Goal: Information Seeking & Learning: Learn about a topic

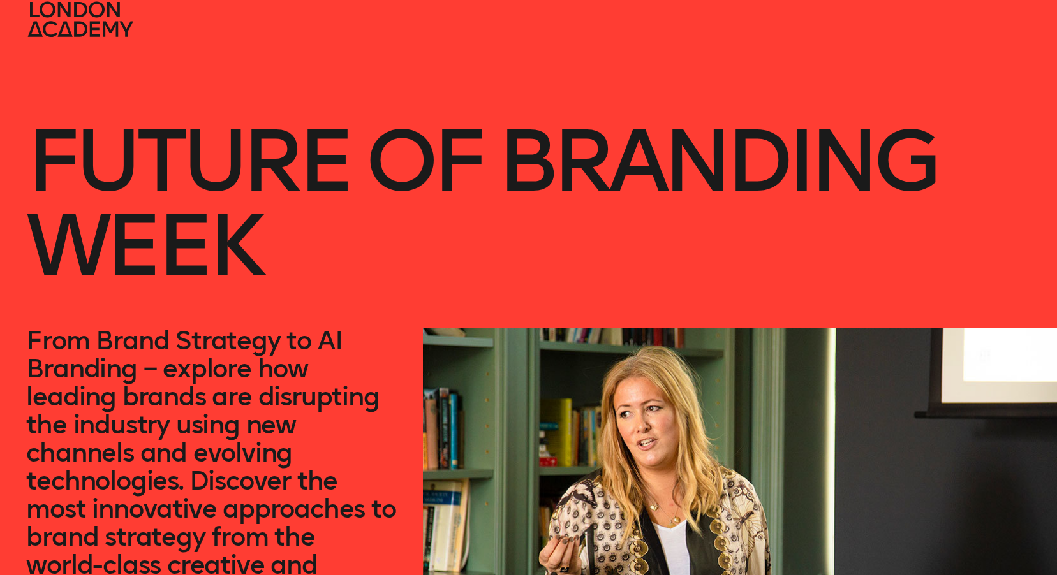
scroll to position [64, 0]
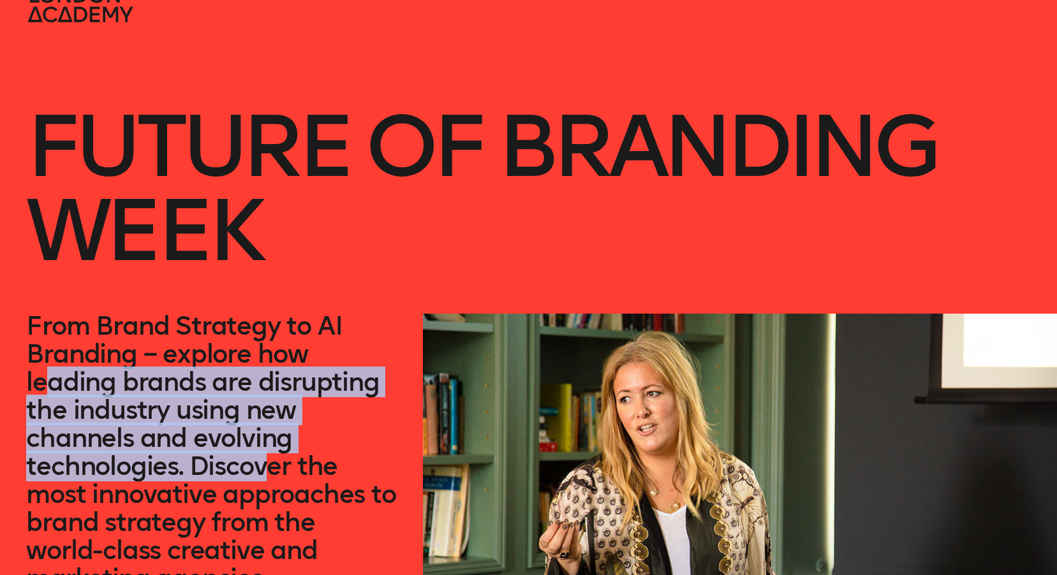
drag, startPoint x: 54, startPoint y: 385, endPoint x: 272, endPoint y: 480, distance: 238.5
click at [272, 480] on p "From Brand Strategy to AI Branding – explore how leading brands are disrupting …" at bounding box center [211, 452] width 370 height 281
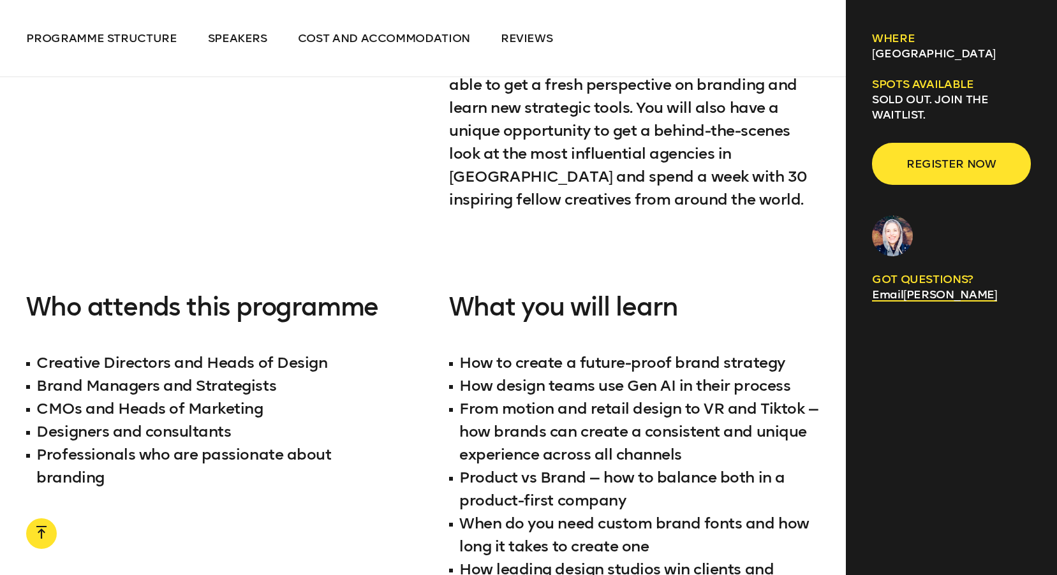
scroll to position [1148, 0]
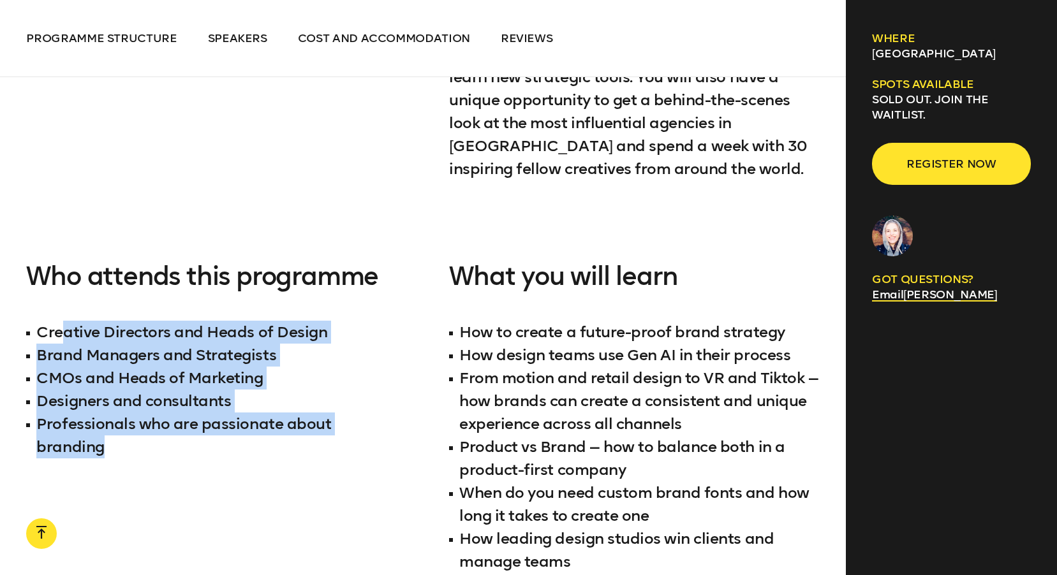
drag, startPoint x: 66, startPoint y: 332, endPoint x: 344, endPoint y: 439, distance: 298.0
click at [344, 439] on ul "Creative Directors and Heads of Design Brand Managers and Strategists CMOs and …" at bounding box center [211, 390] width 370 height 138
drag, startPoint x: 344, startPoint y: 439, endPoint x: 410, endPoint y: 291, distance: 161.3
click at [410, 291] on div "Our 4-day immersive learning expedition brings together the brightest and most …" at bounding box center [422, 182] width 793 height 1038
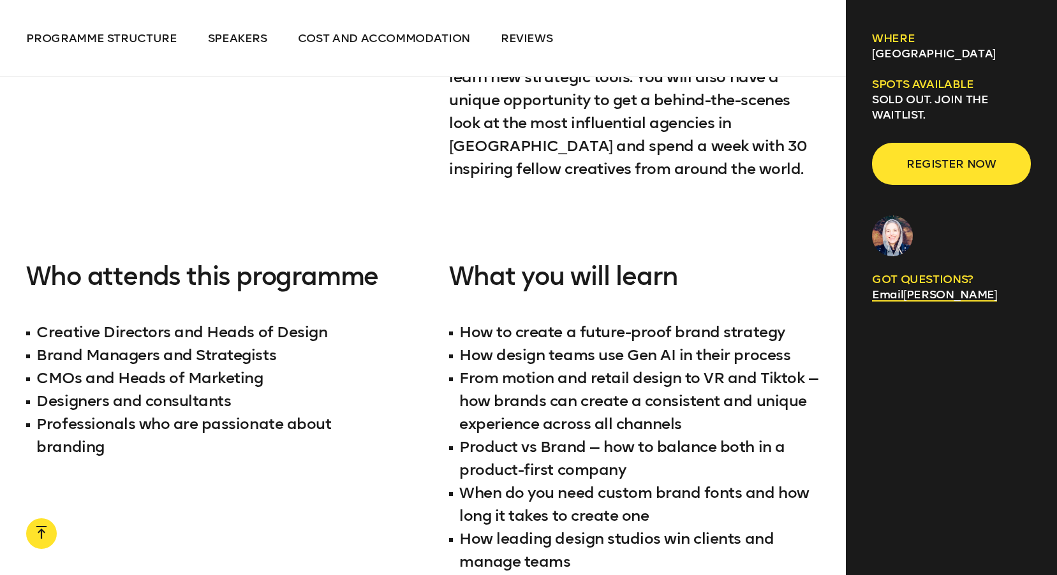
scroll to position [1212, 0]
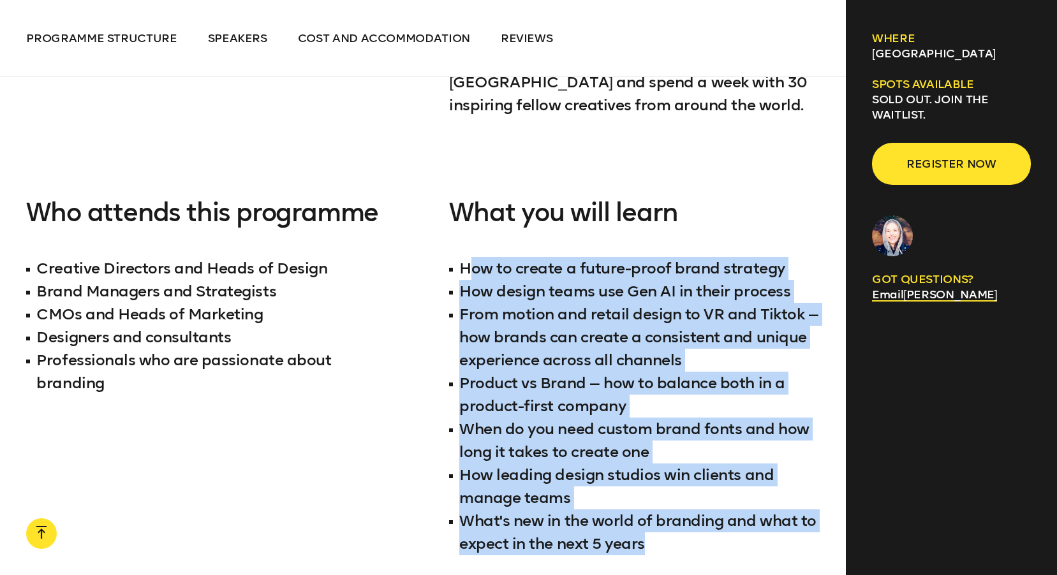
drag, startPoint x: 466, startPoint y: 267, endPoint x: 675, endPoint y: 535, distance: 339.9
click at [675, 535] on ul "How to create a future-proof brand strategy How design teams use Gen AI in thei…" at bounding box center [634, 406] width 370 height 298
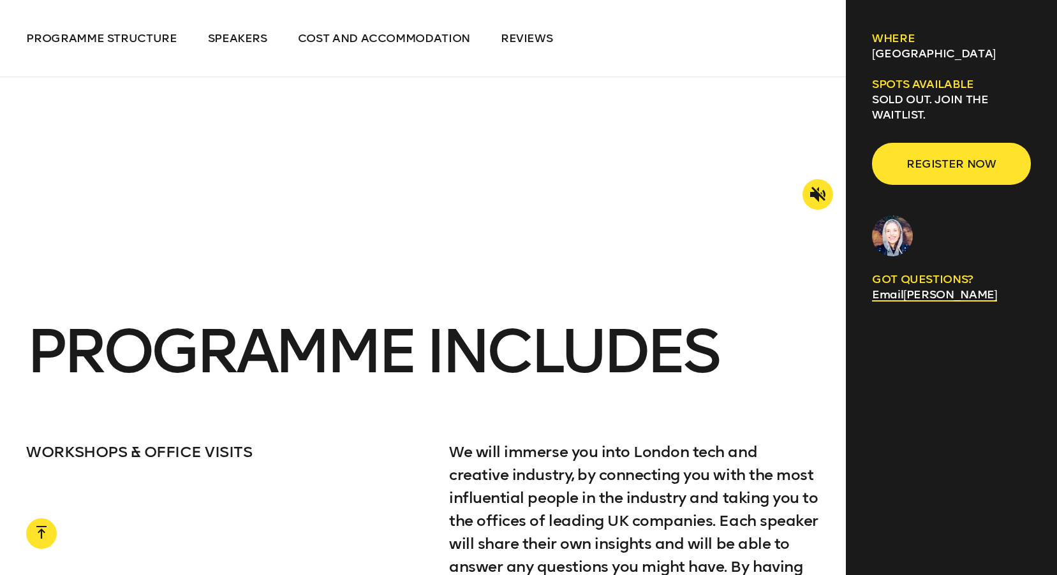
scroll to position [2232, 0]
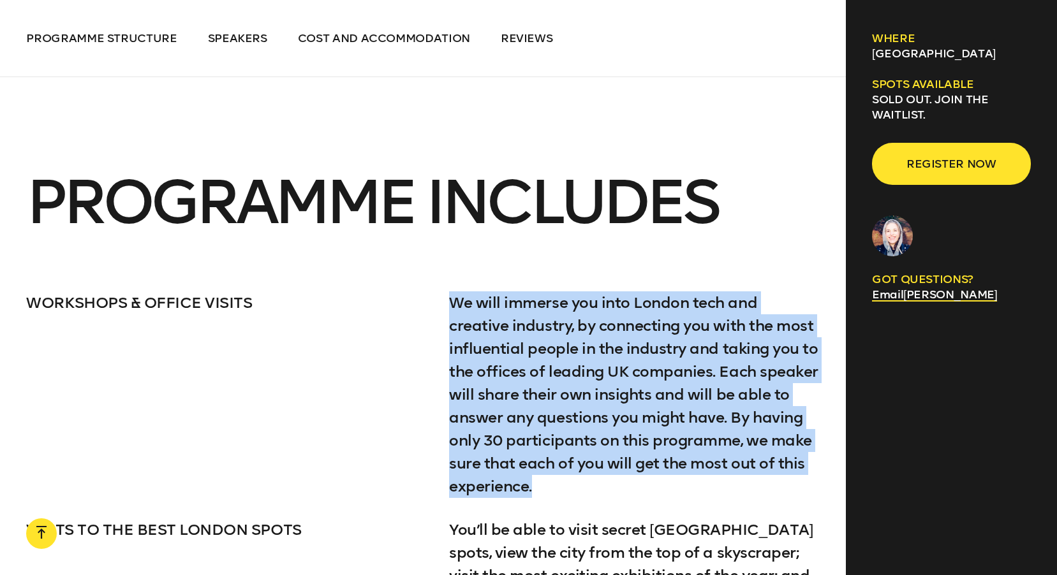
drag, startPoint x: 449, startPoint y: 297, endPoint x: 541, endPoint y: 484, distance: 208.2
click at [541, 484] on p "We will immerse you into London tech and creative industry, by connecting you w…" at bounding box center [634, 394] width 370 height 207
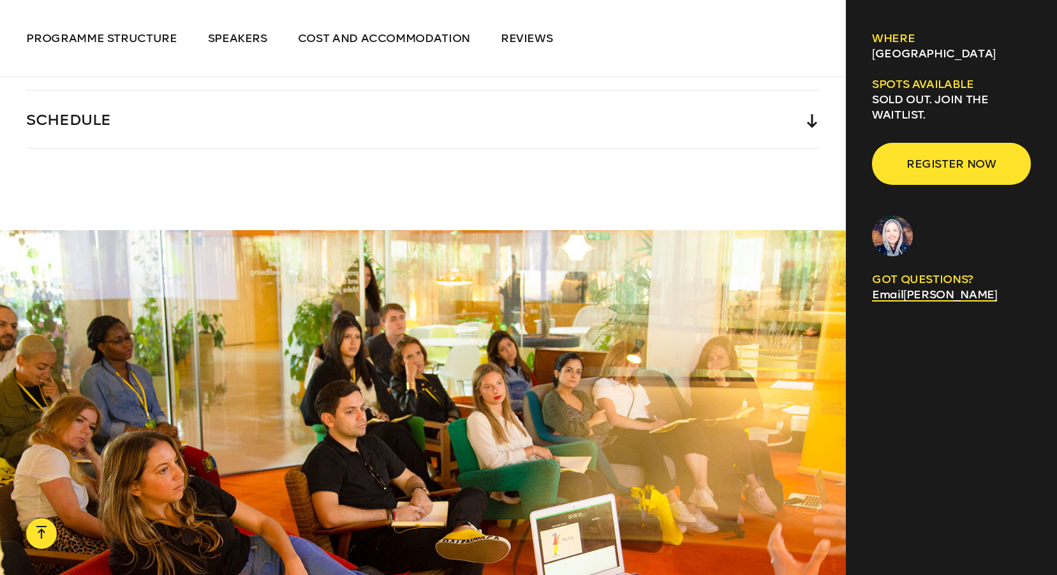
scroll to position [2997, 0]
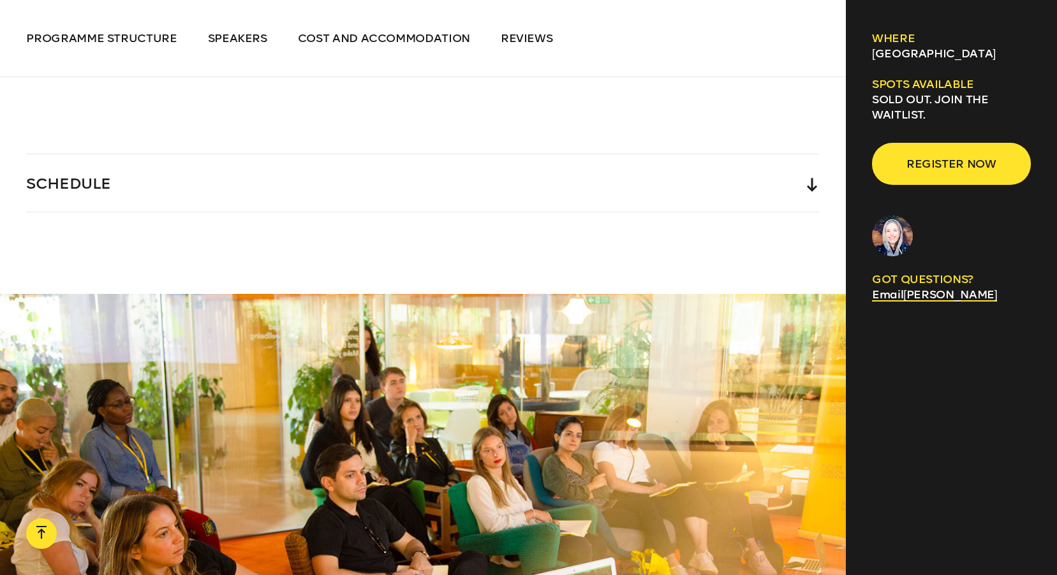
click at [121, 189] on div "SCHEDULE" at bounding box center [422, 182] width 793 height 57
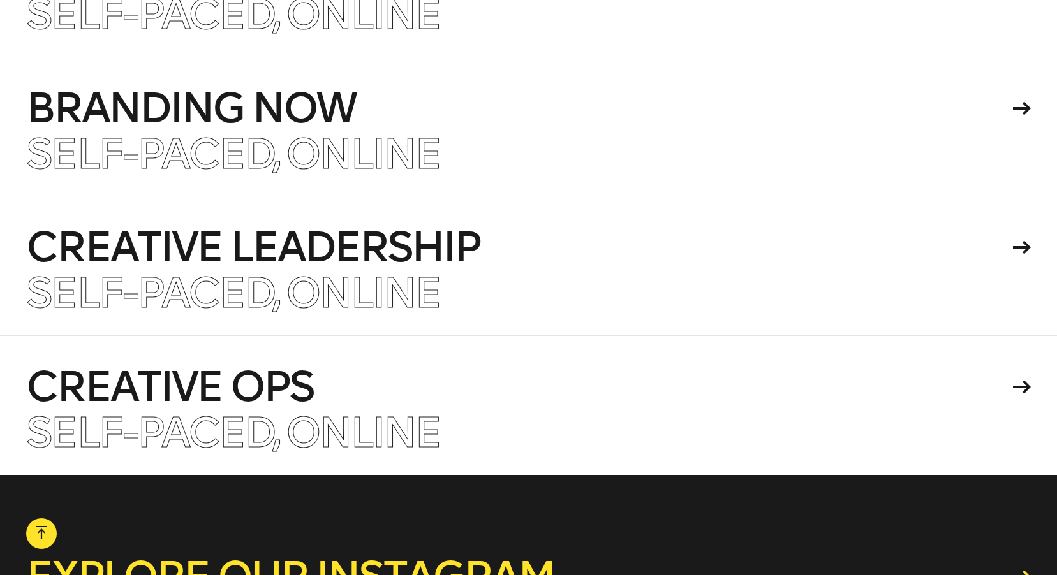
scroll to position [7653, 0]
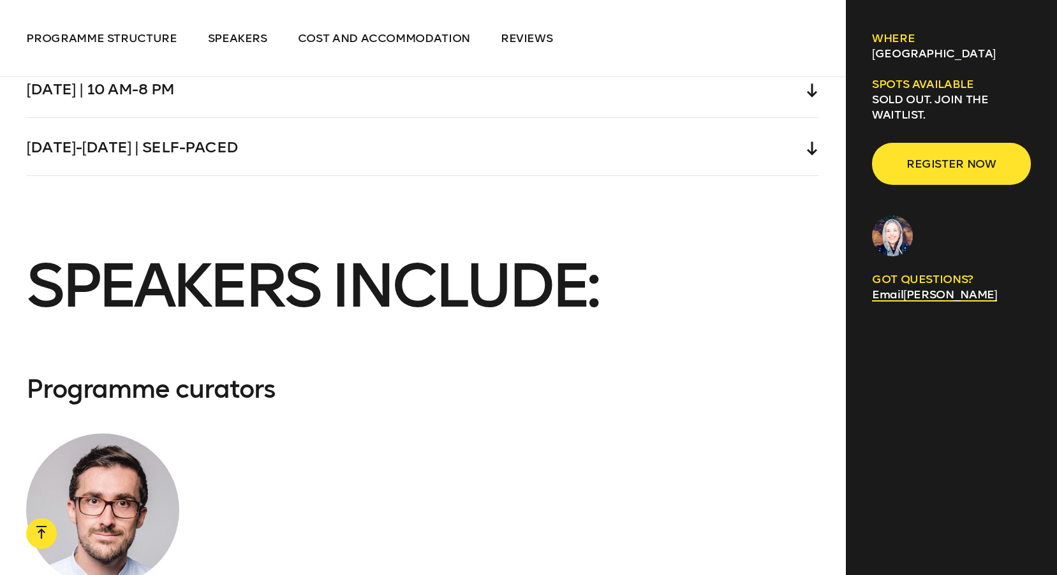
scroll to position [4209, 0]
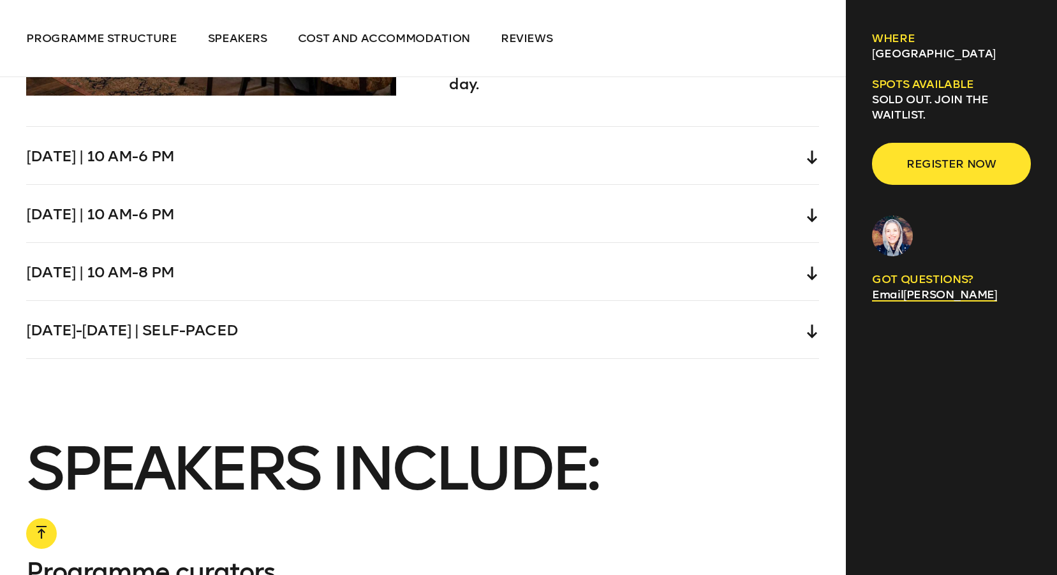
click at [260, 337] on div "[DATE]-[DATE] | Self-paced" at bounding box center [422, 329] width 793 height 57
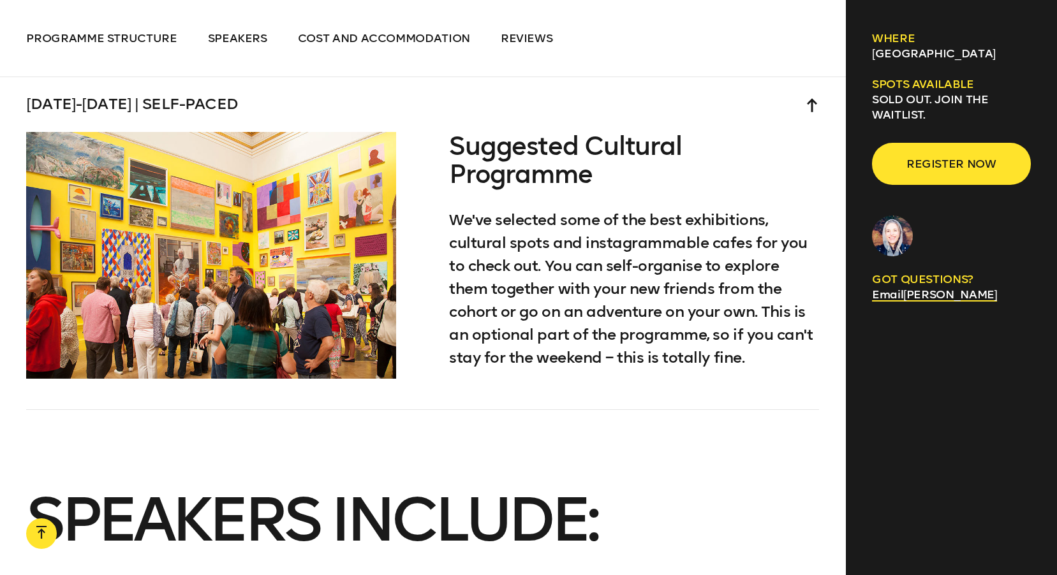
scroll to position [4094, 0]
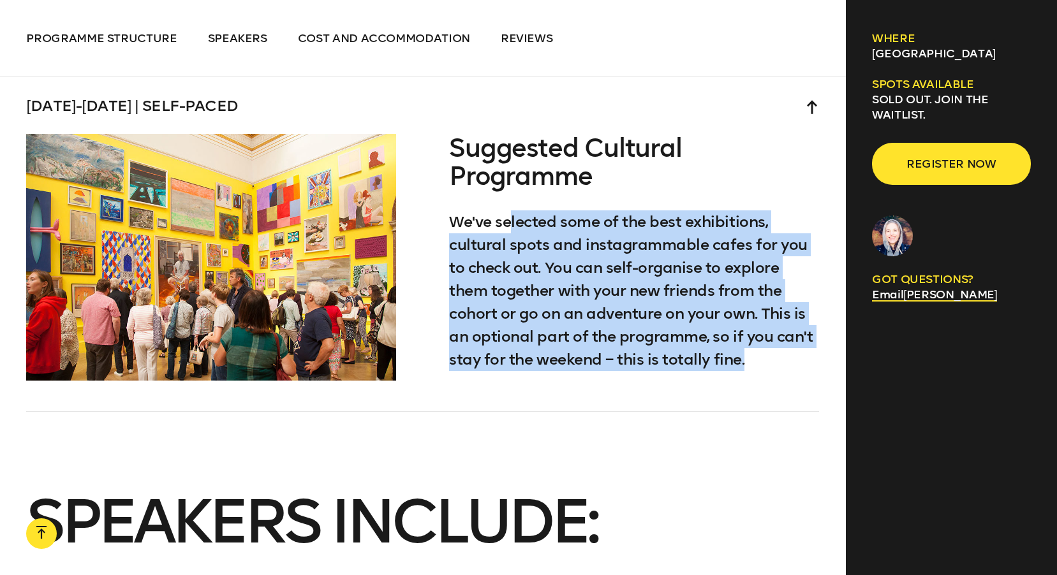
drag, startPoint x: 504, startPoint y: 222, endPoint x: 659, endPoint y: 357, distance: 205.2
click at [659, 357] on p "We've selected some of the best exhibitions, cultural spots and instagrammable …" at bounding box center [634, 290] width 370 height 161
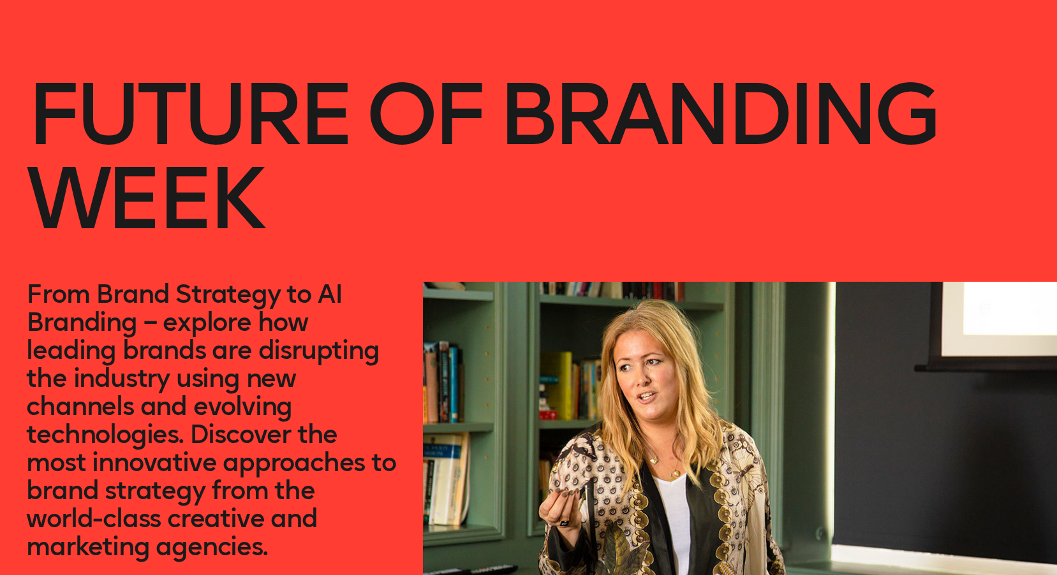
scroll to position [0, 0]
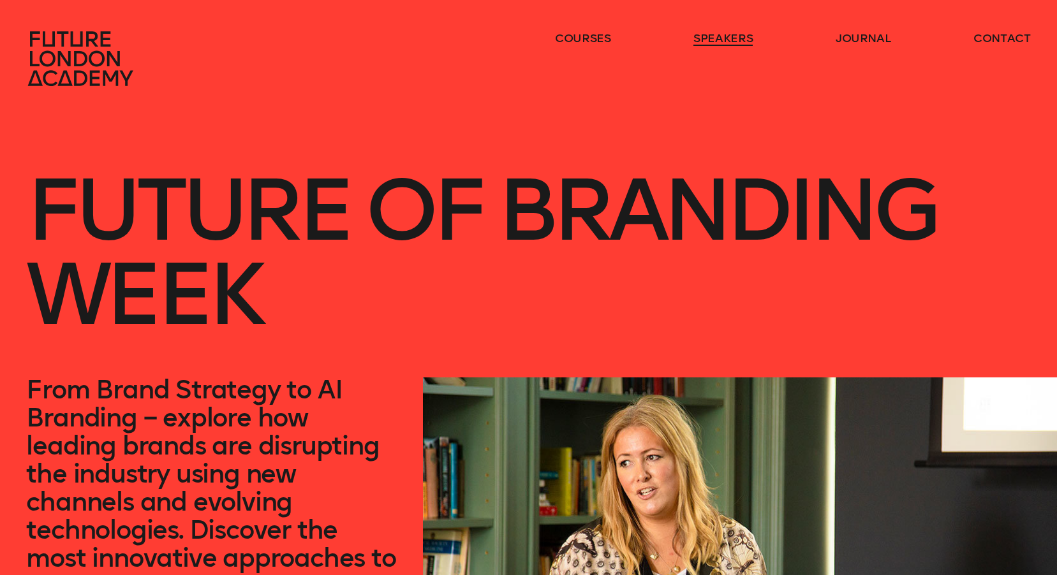
click at [723, 37] on link "speakers" at bounding box center [722, 38] width 59 height 15
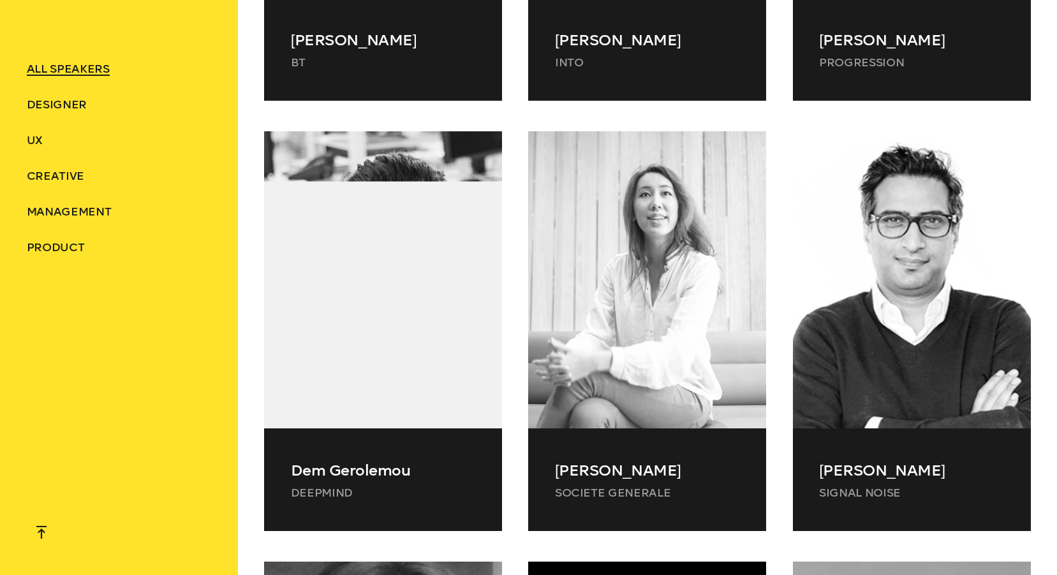
scroll to position [5804, 0]
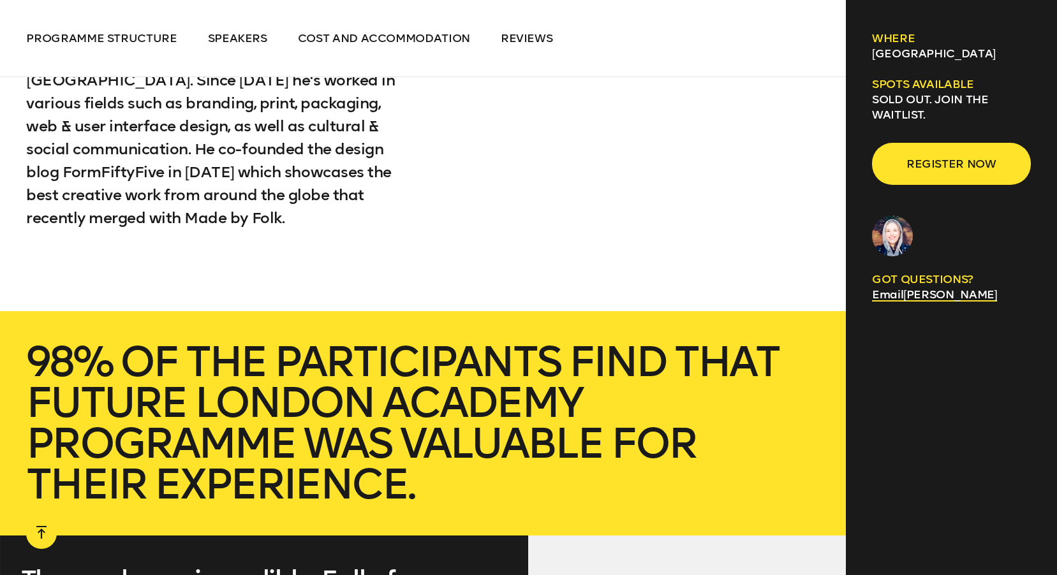
scroll to position [4911, 0]
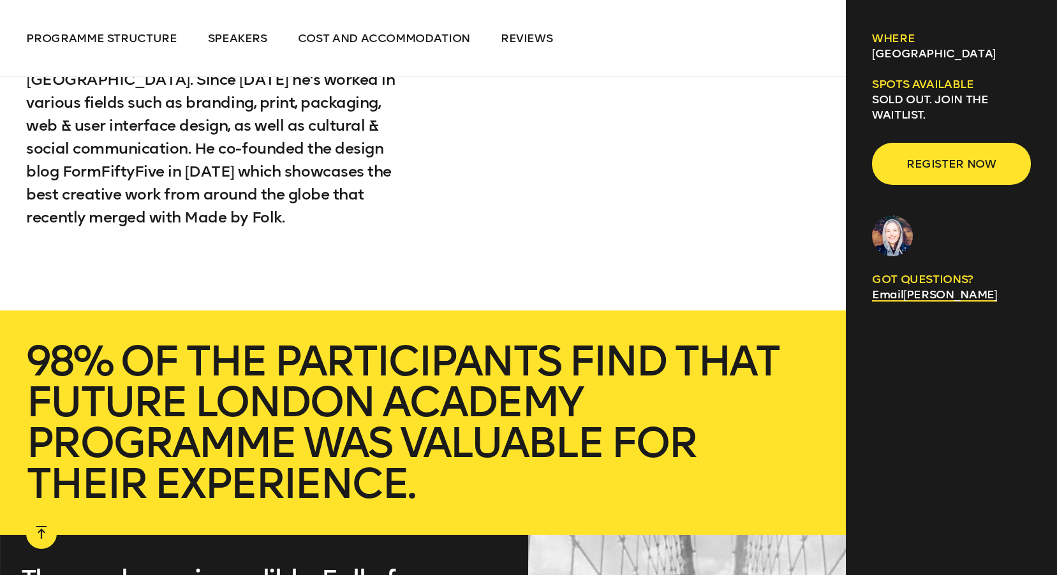
click at [40, 527] on div at bounding box center [41, 537] width 10 height 23
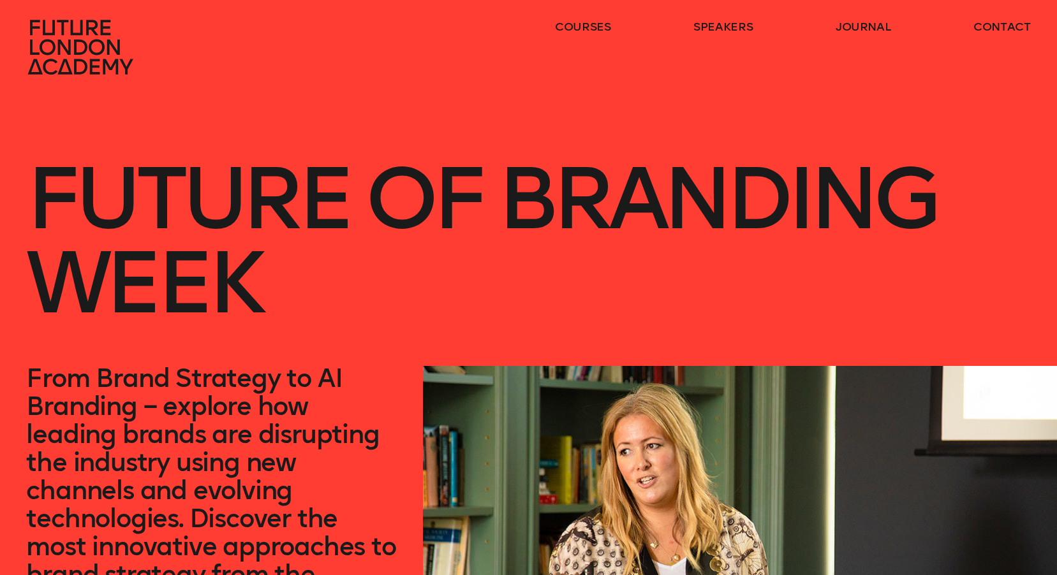
scroll to position [0, 0]
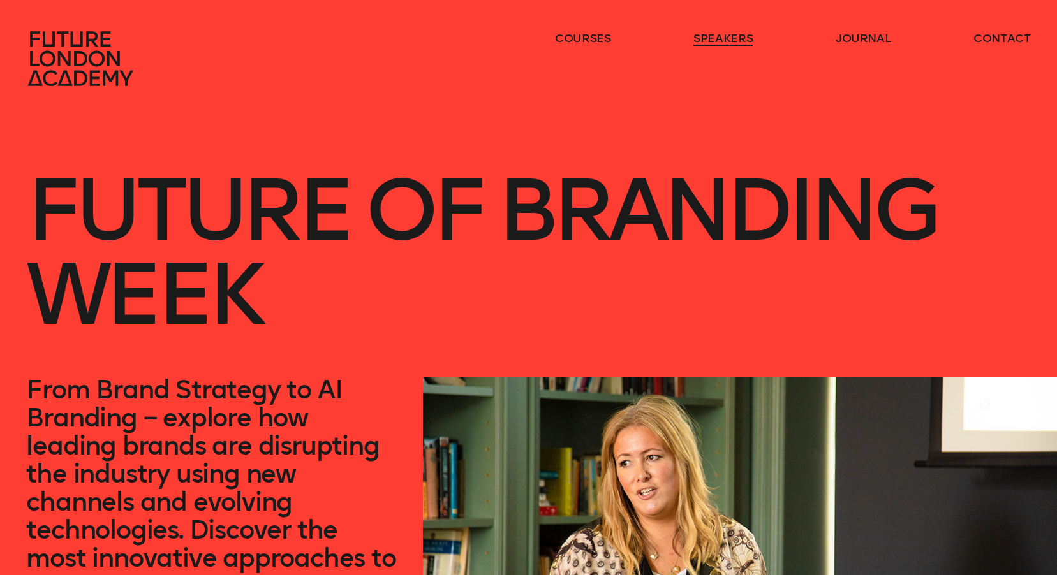
click at [729, 39] on link "speakers" at bounding box center [722, 38] width 59 height 15
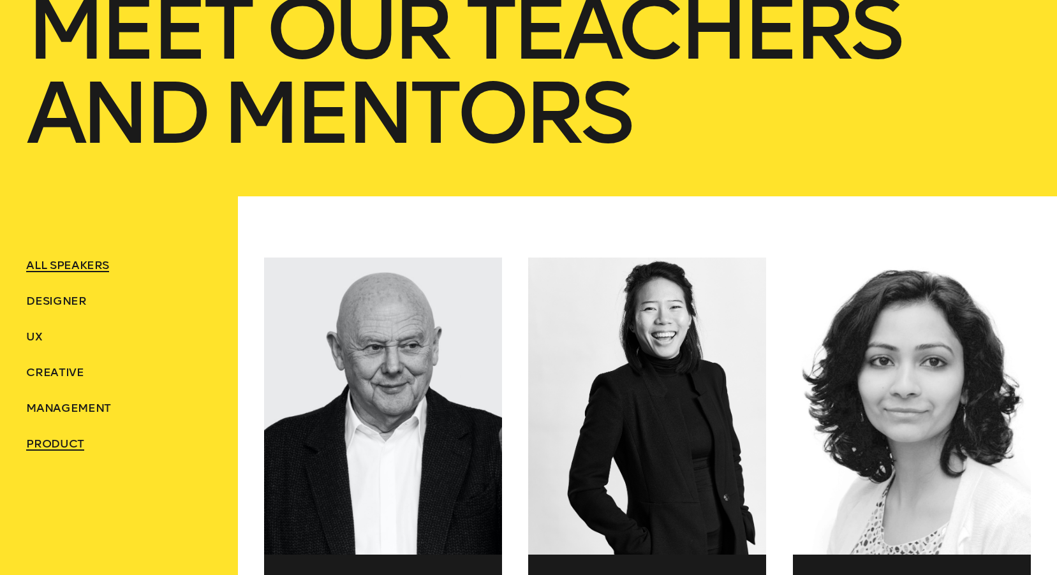
scroll to position [383, 0]
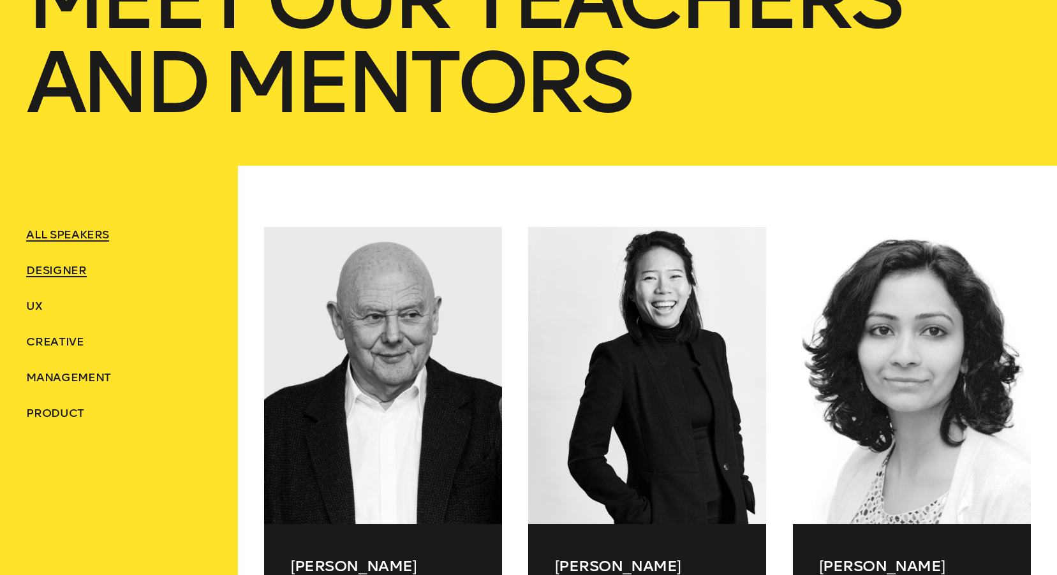
click at [50, 272] on span "Designer" at bounding box center [56, 270] width 60 height 14
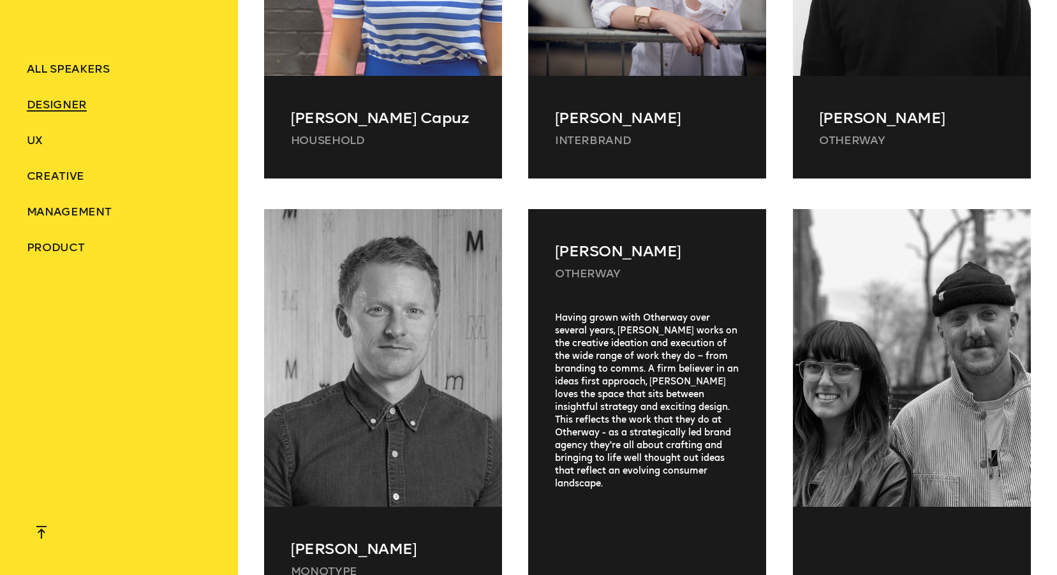
scroll to position [5038, 0]
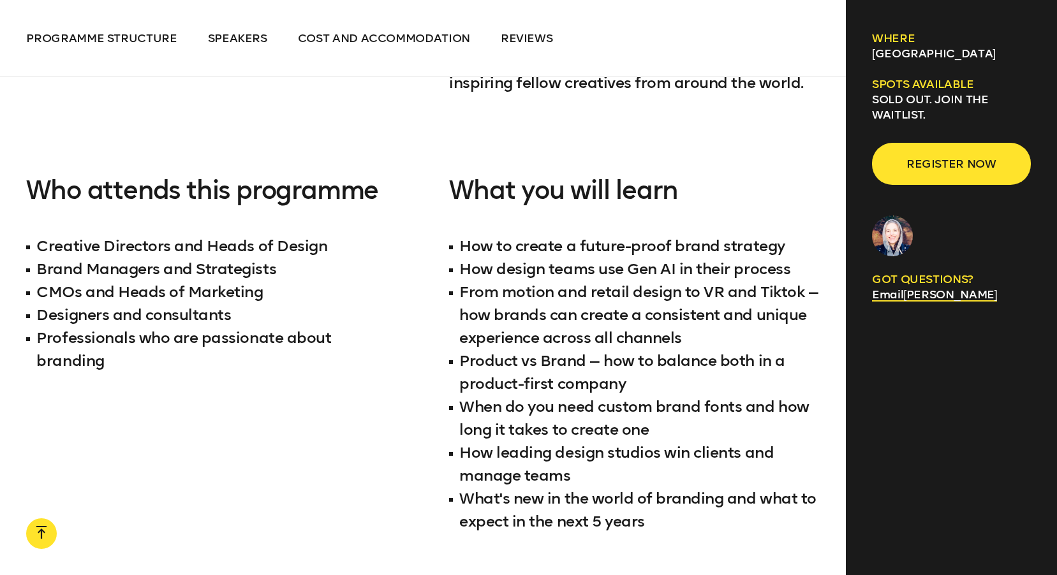
scroll to position [1276, 0]
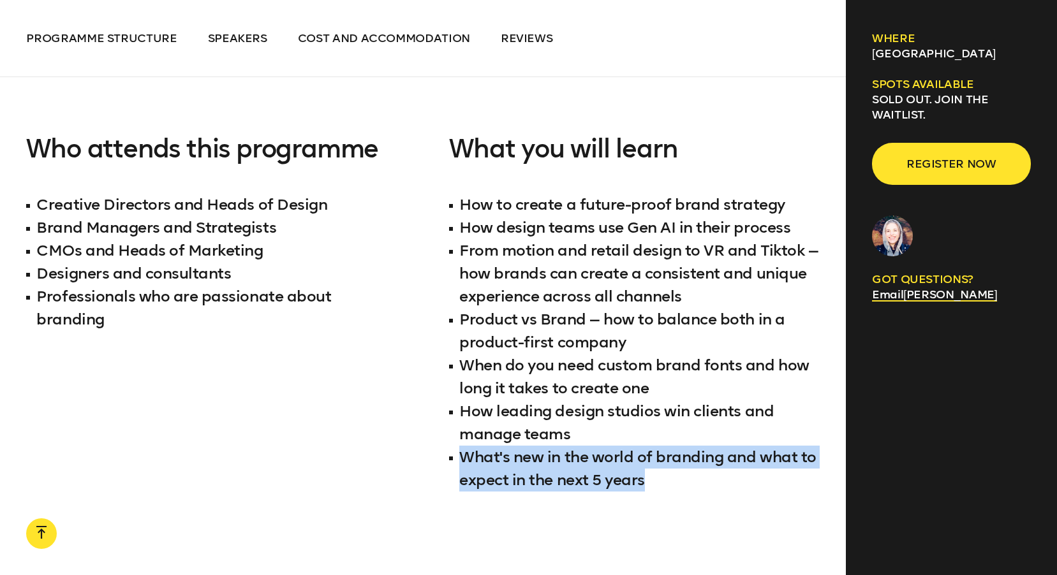
drag, startPoint x: 463, startPoint y: 457, endPoint x: 669, endPoint y: 474, distance: 206.7
click at [669, 474] on li "What's new in the world of branding and what to expect in the next 5 years" at bounding box center [634, 469] width 370 height 46
copy li "What's new in the world of branding and what to expect in the next 5 years"
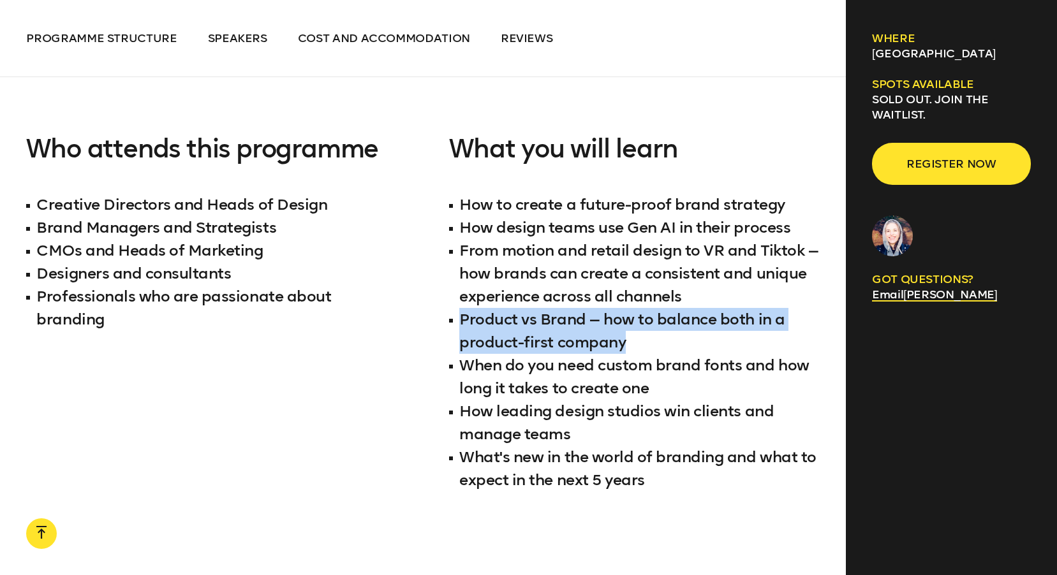
drag, startPoint x: 459, startPoint y: 320, endPoint x: 637, endPoint y: 347, distance: 180.6
click at [637, 347] on li "Product vs Brand — how to balance both in a product-first company" at bounding box center [634, 331] width 370 height 46
copy li "Product vs Brand — how to balance both in a product-first company"
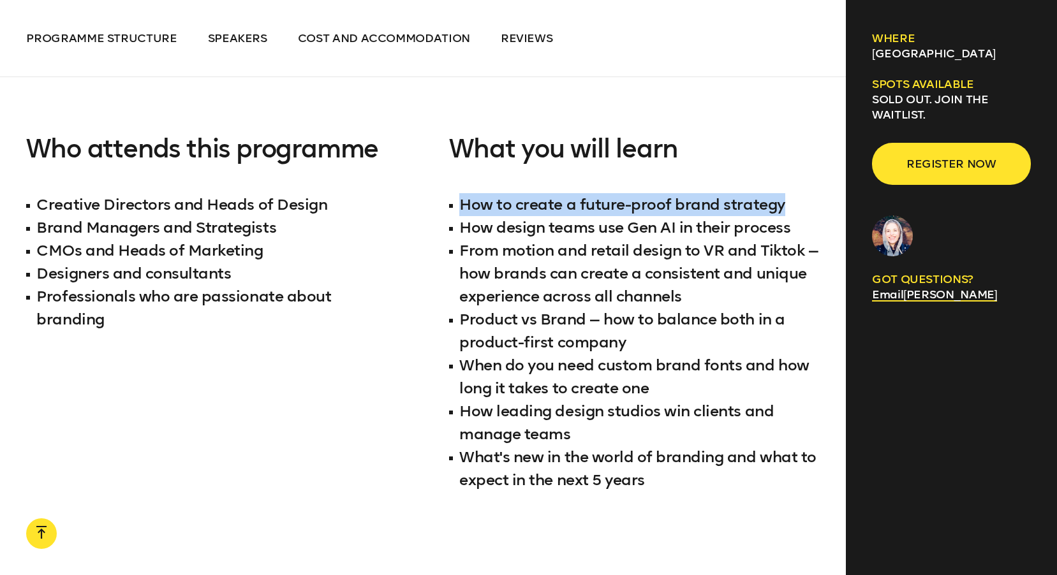
drag, startPoint x: 462, startPoint y: 203, endPoint x: 786, endPoint y: 205, distance: 324.0
click at [786, 205] on li "How to create a future-proof brand strategy" at bounding box center [634, 204] width 370 height 23
copy li "How to create a future-proof brand strategy"
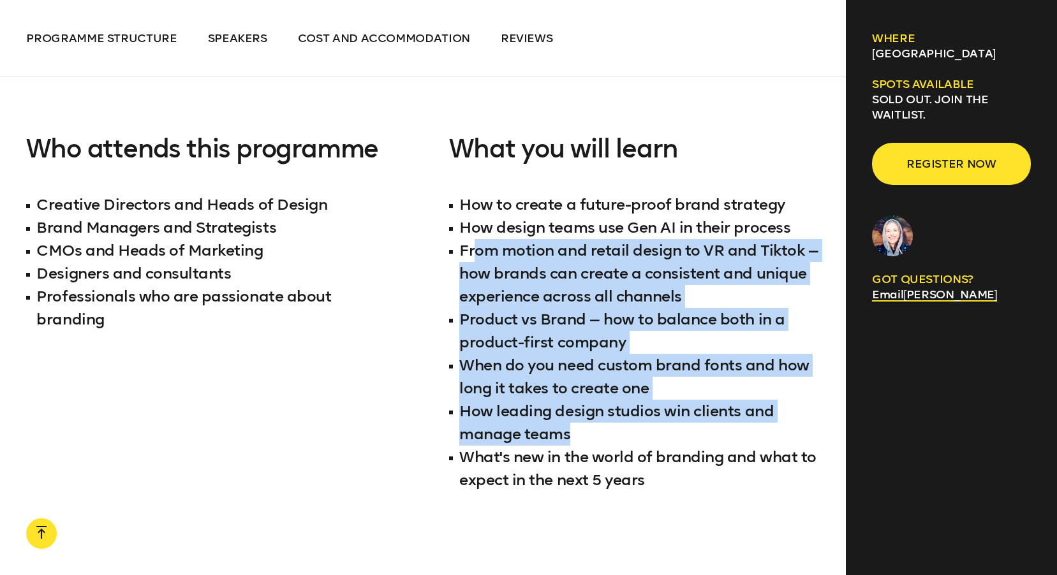
drag, startPoint x: 476, startPoint y: 244, endPoint x: 687, endPoint y: 436, distance: 284.4
click at [687, 436] on ul "How to create a future-proof brand strategy How design teams use Gen AI in thei…" at bounding box center [634, 342] width 370 height 298
click at [687, 436] on li "How leading design studios win clients and manage teams" at bounding box center [634, 423] width 370 height 46
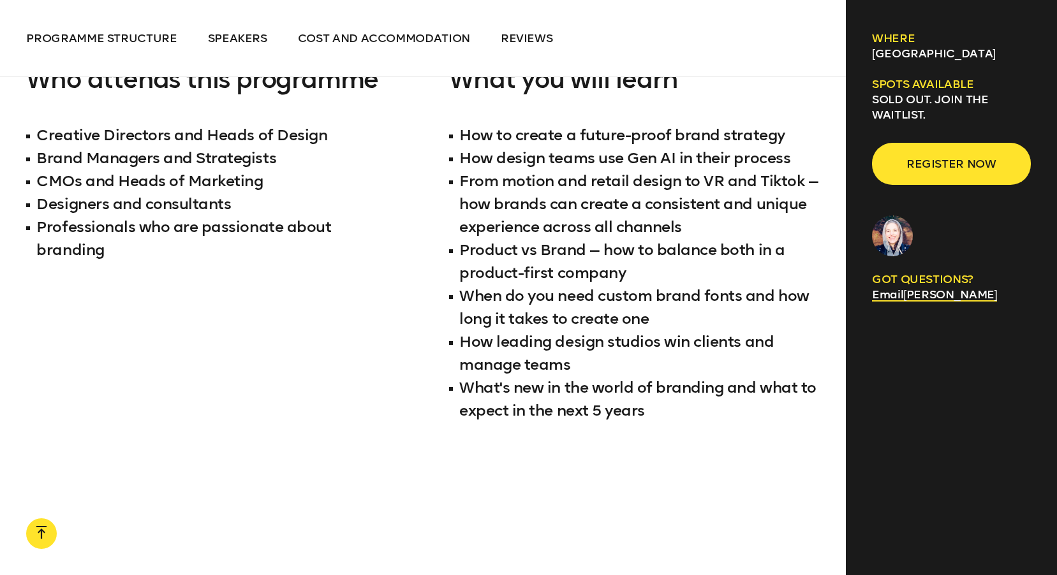
scroll to position [1403, 0]
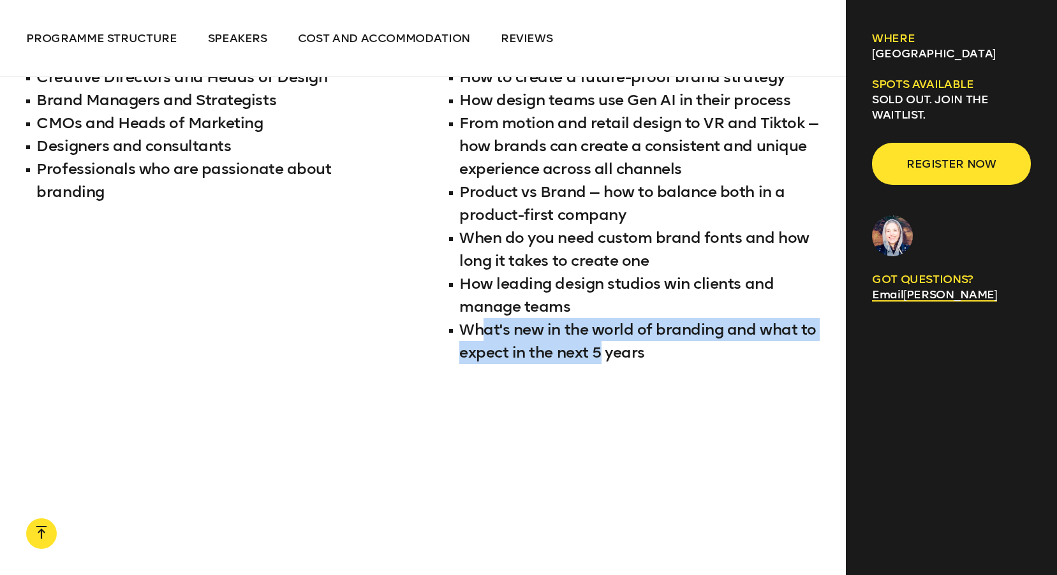
drag, startPoint x: 483, startPoint y: 330, endPoint x: 603, endPoint y: 382, distance: 130.0
click at [603, 382] on div "What you will learn How to create a future-proof brand strategy How design team…" at bounding box center [634, 226] width 370 height 439
drag, startPoint x: 603, startPoint y: 382, endPoint x: 554, endPoint y: 365, distance: 51.2
click at [577, 379] on div "What you will learn How to create a future-proof brand strategy How design team…" at bounding box center [634, 226] width 370 height 439
drag, startPoint x: 462, startPoint y: 325, endPoint x: 710, endPoint y: 343, distance: 249.4
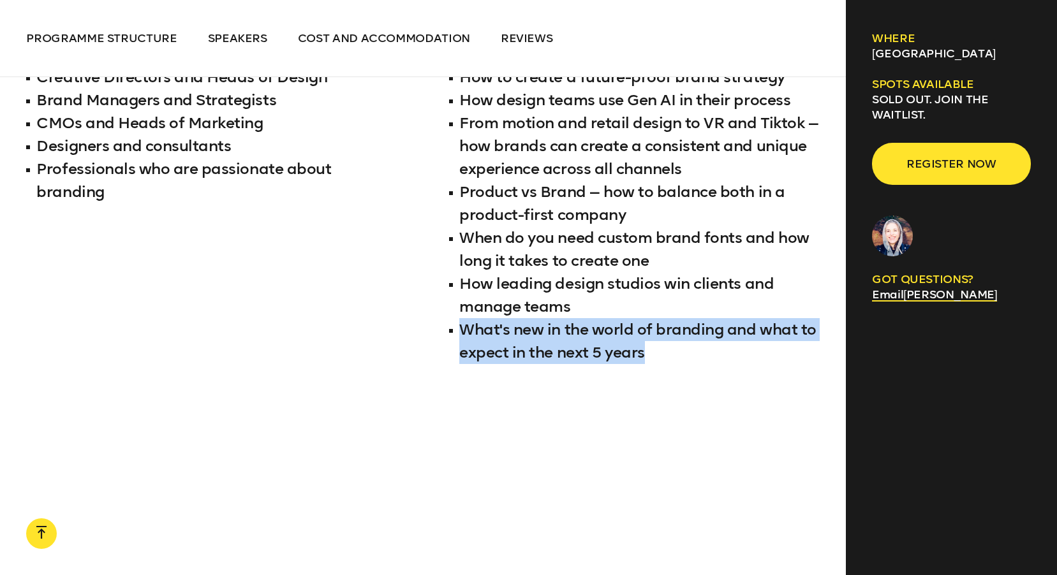
click at [710, 343] on li "What's new in the world of branding and what to expect in the next 5 years" at bounding box center [634, 341] width 370 height 46
copy li "What's new in the world of branding and what to expect in the next 5 years"
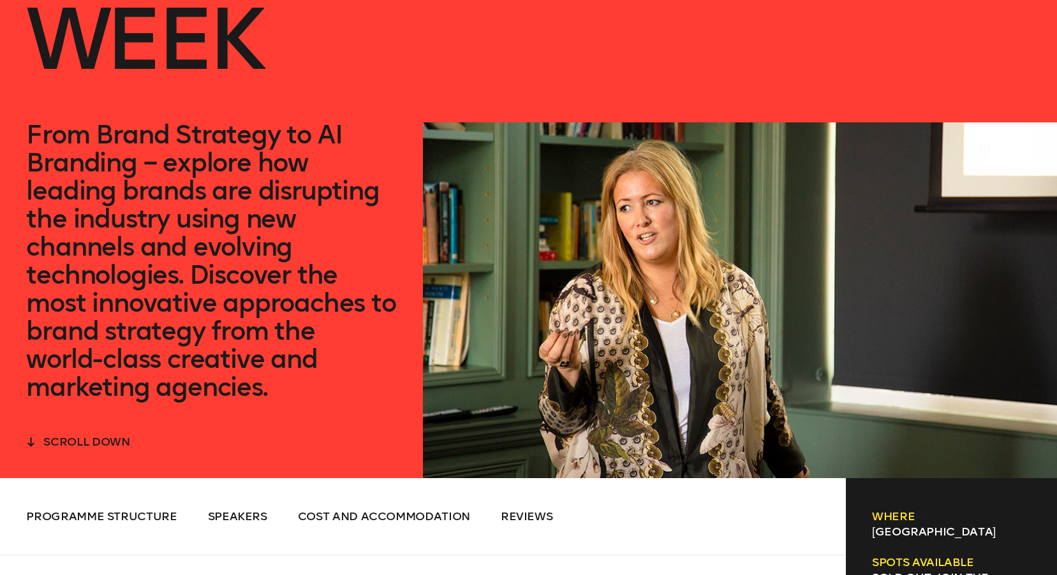
scroll to position [0, 0]
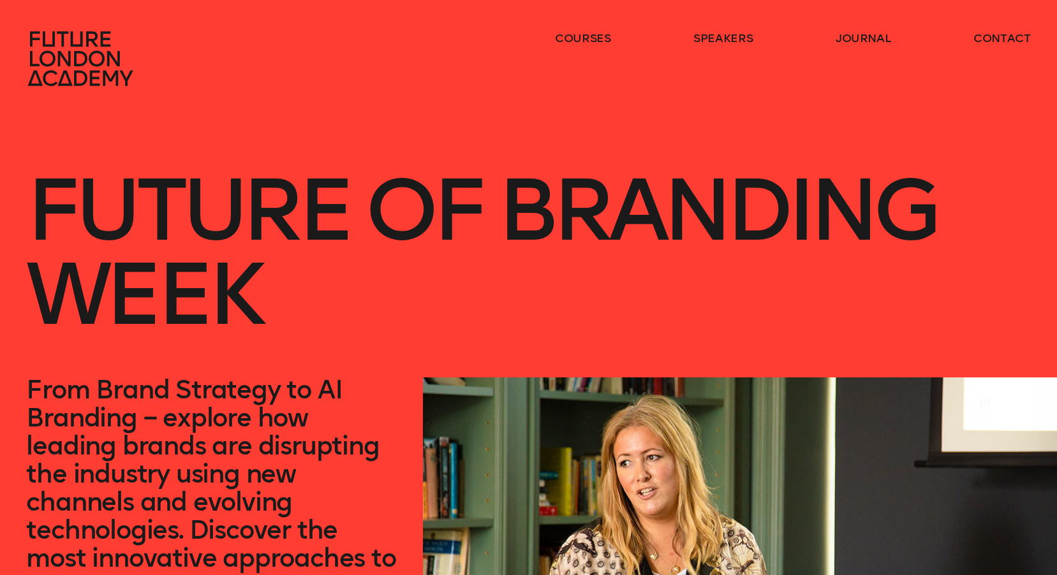
click at [80, 55] on icon at bounding box center [82, 59] width 112 height 56
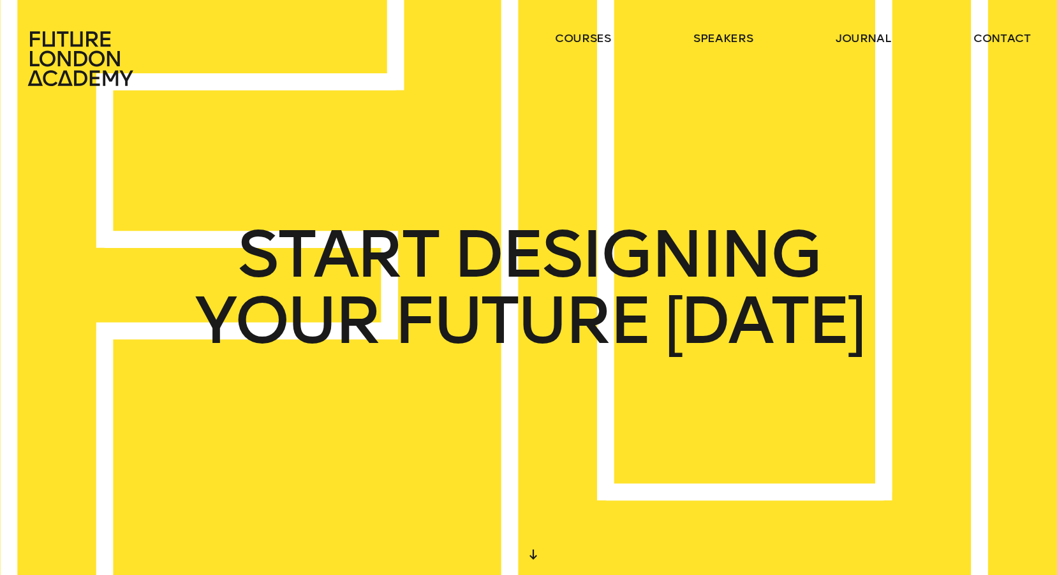
click at [723, 40] on link "speakers" at bounding box center [722, 38] width 59 height 15
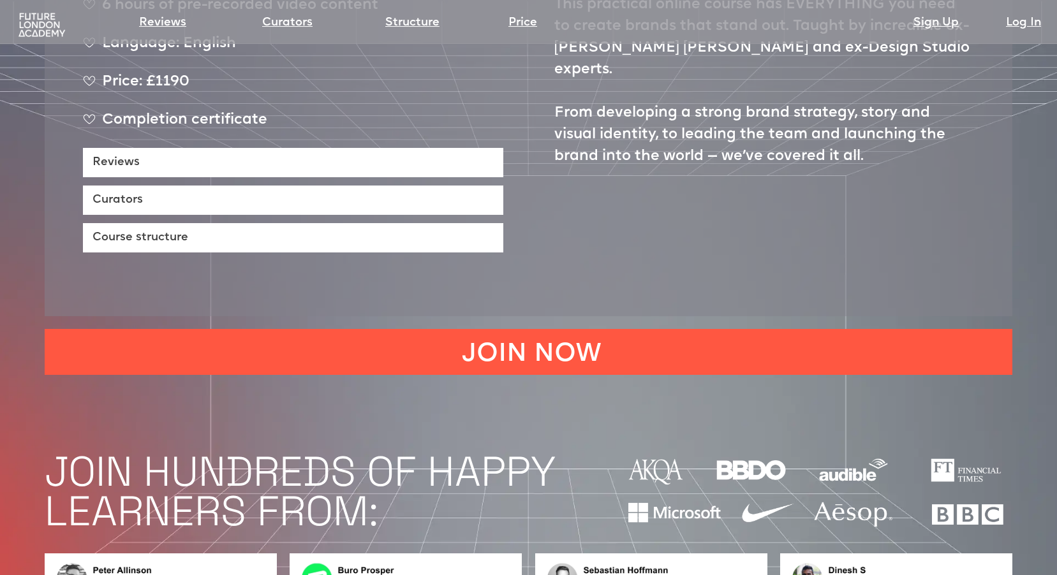
scroll to position [829, 0]
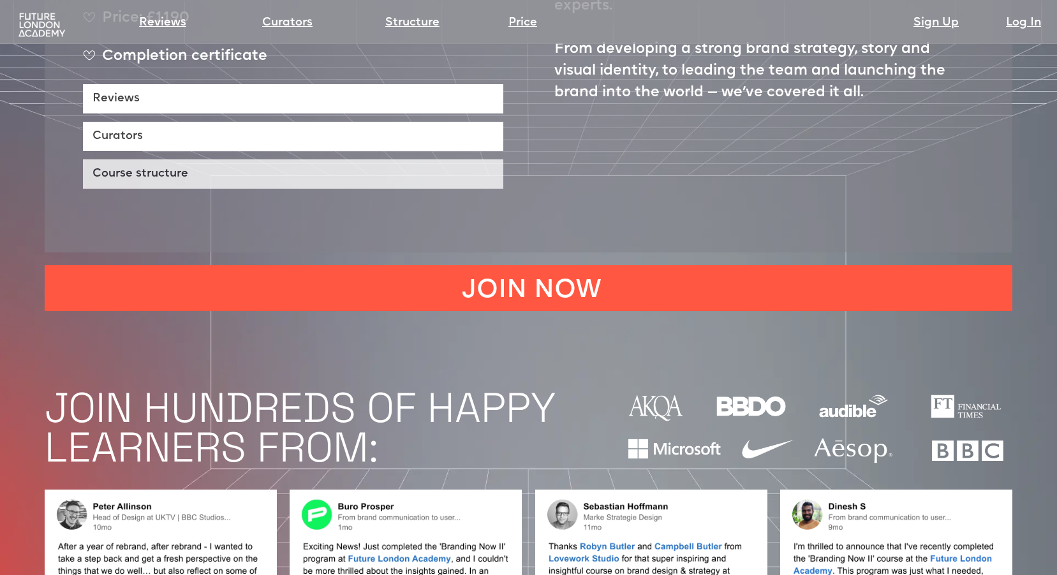
click at [273, 159] on link "Course structure" at bounding box center [293, 173] width 420 height 29
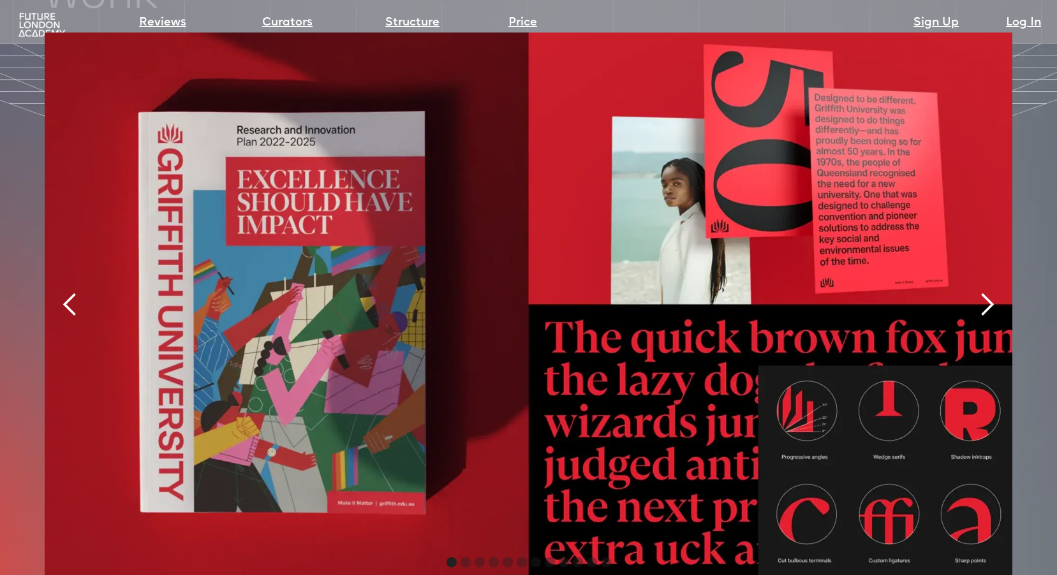
scroll to position [2795, 0]
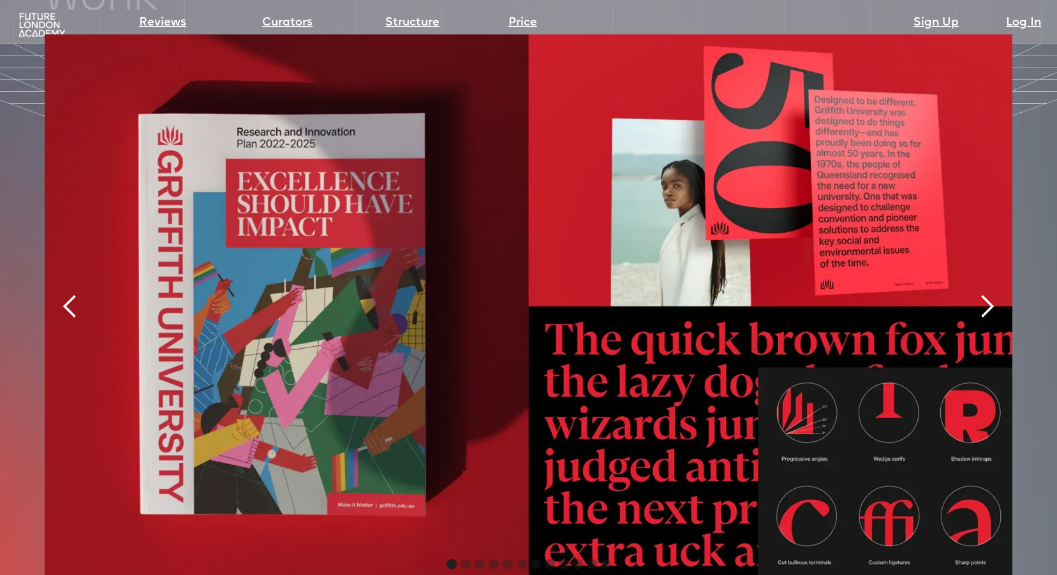
click at [998, 294] on div "next slide" at bounding box center [987, 307] width 26 height 26
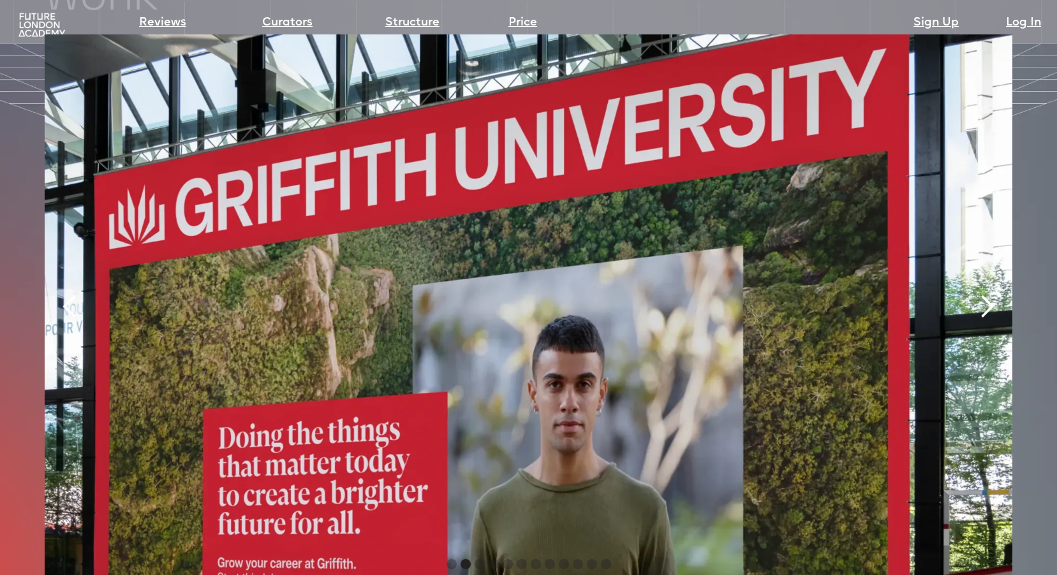
click at [998, 294] on div "next slide" at bounding box center [987, 307] width 26 height 26
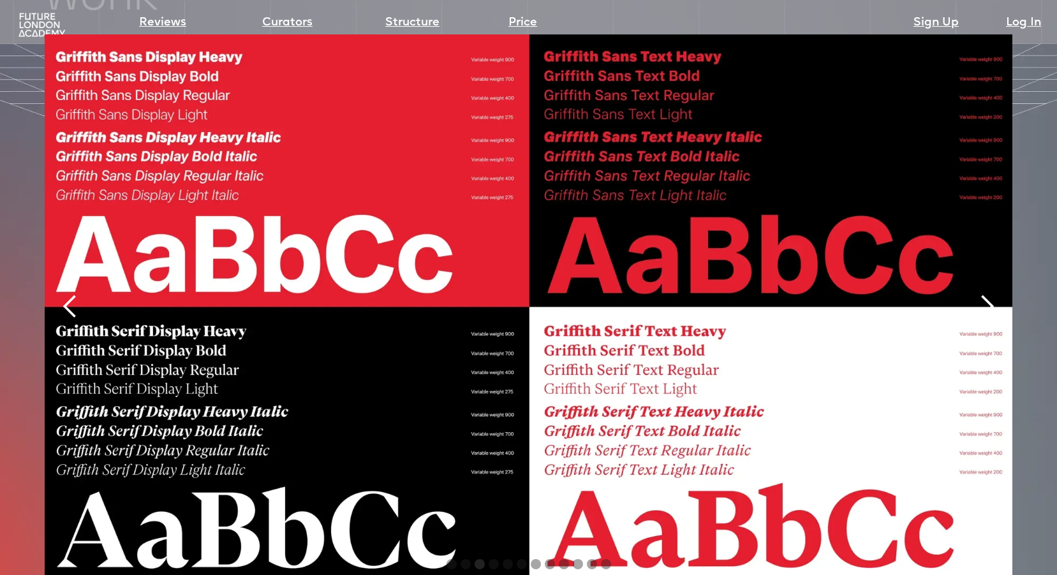
click at [998, 294] on div "next slide" at bounding box center [987, 307] width 26 height 26
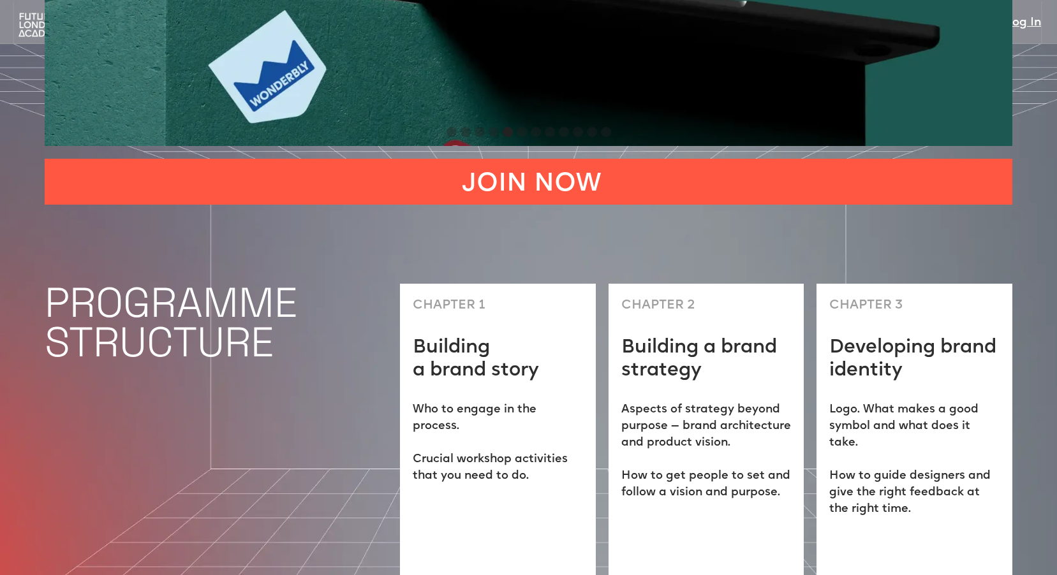
scroll to position [3241, 0]
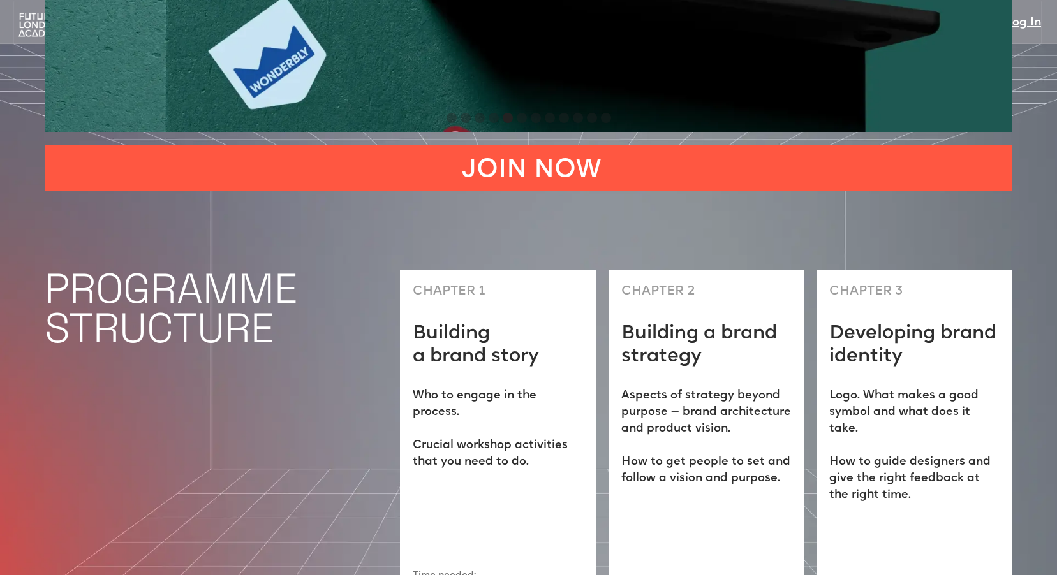
scroll to position [829, 0]
